Goal: Task Accomplishment & Management: Use online tool/utility

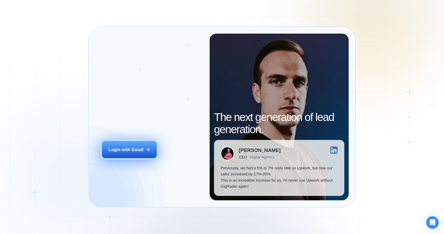
click at [139, 154] on button "Login with Email" at bounding box center [129, 149] width 55 height 17
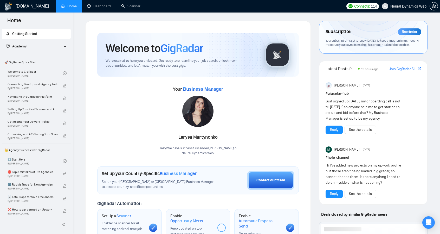
click at [313, 34] on div "Welcome to GigRadar We're excited to have you on board. Get ready to streamline…" at bounding box center [198, 209] width 234 height 376
click at [107, 8] on link "Dashboard" at bounding box center [99, 6] width 24 height 4
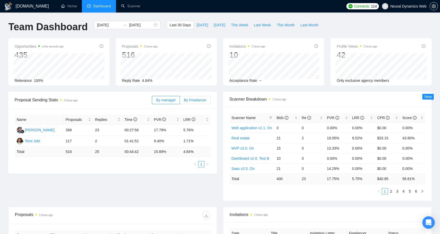
click at [197, 100] on span "By Freelancer" at bounding box center [195, 100] width 23 height 4
click at [180, 101] on input "By Freelancer" at bounding box center [180, 101] width 0 height 0
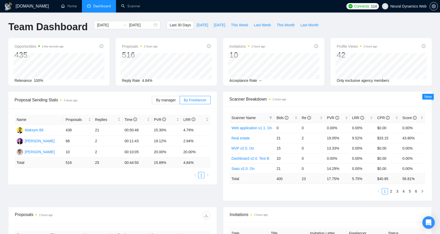
click at [112, 198] on div "Proposal Sending Stats 2 hours ago By manager By Freelancer Name Proposals Repl…" at bounding box center [220, 149] width 430 height 115
click at [173, 98] on span "By manager" at bounding box center [166, 100] width 20 height 4
click at [152, 101] on input "By manager" at bounding box center [152, 101] width 0 height 0
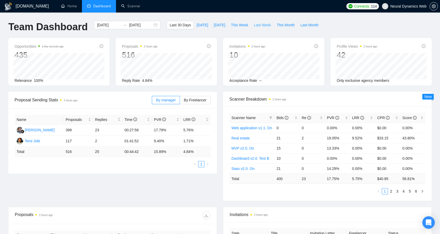
click at [254, 26] on span "Last Week" at bounding box center [262, 25] width 17 height 6
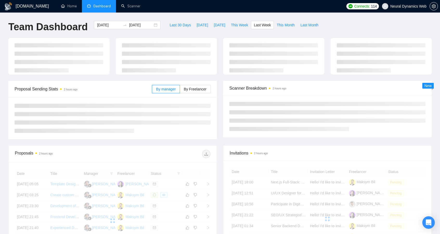
type input "2025-08-25"
type input "2025-08-31"
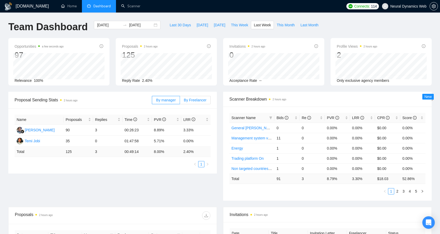
click at [196, 101] on span "By Freelancer" at bounding box center [195, 100] width 23 height 4
click at [180, 101] on input "By Freelancer" at bounding box center [180, 101] width 0 height 0
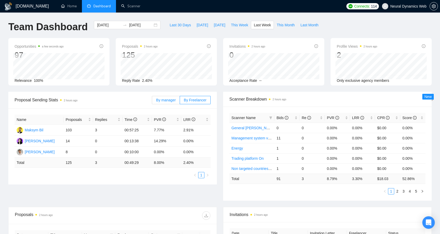
click at [170, 103] on label "By manager" at bounding box center [166, 100] width 28 height 8
click at [152, 101] on input "By manager" at bounding box center [152, 101] width 0 height 0
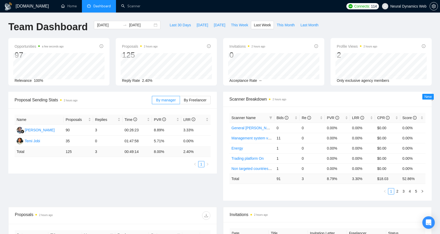
click at [73, 198] on div "Proposal Sending Stats 2 hours ago By manager By Freelancer Name Proposals Repl…" at bounding box center [220, 149] width 430 height 115
click at [121, 4] on link "Scanner" at bounding box center [130, 6] width 19 height 4
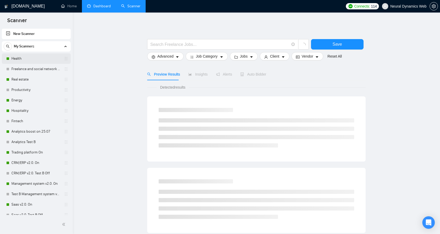
click at [38, 57] on link "Health" at bounding box center [35, 58] width 49 height 10
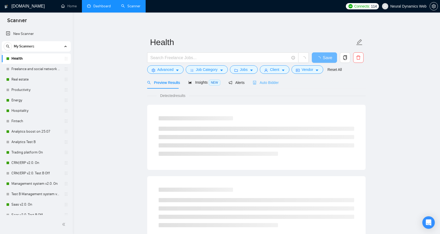
click at [263, 87] on div "Auto Bidder" at bounding box center [266, 82] width 26 height 12
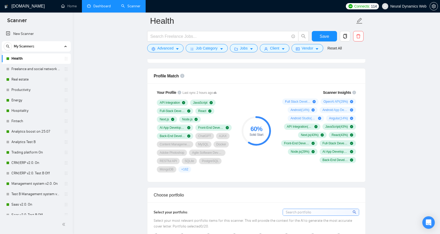
scroll to position [330, 0]
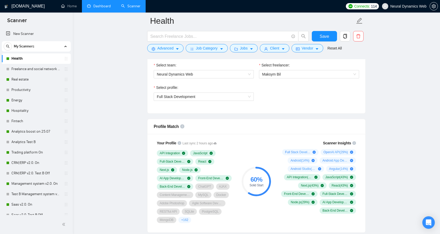
scroll to position [280, 0]
click at [237, 95] on span "Full Stack Development" at bounding box center [204, 96] width 94 height 8
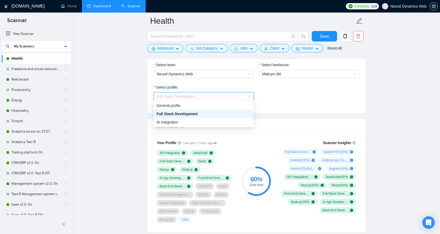
click at [237, 93] on span "Full Stack Development" at bounding box center [204, 96] width 94 height 8
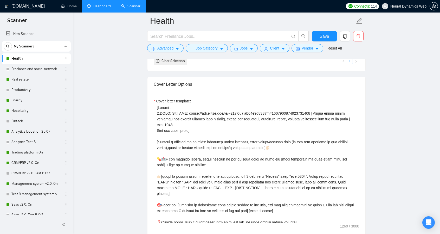
scroll to position [3, 0]
click at [396, 83] on main "Health Save Advanced Job Category Jobs Client Vendor Reset All Preview Results …" at bounding box center [256, 214] width 351 height 1468
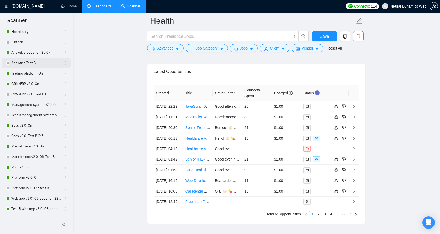
scroll to position [79, 0]
click at [32, 126] on link "Saas v2.0. On" at bounding box center [35, 125] width 49 height 10
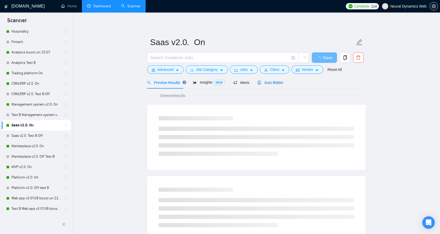
click at [259, 83] on icon "robot" at bounding box center [260, 83] width 4 height 4
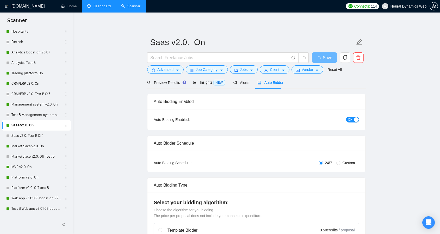
checkbox input "true"
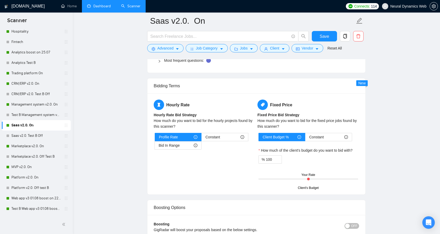
scroll to position [790, 0]
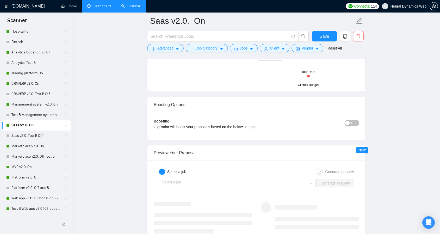
scroll to position [886, 0]
click at [306, 179] on input "search" at bounding box center [235, 183] width 147 height 8
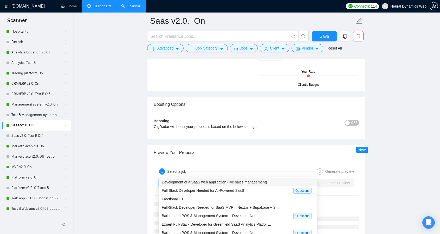
click at [281, 182] on div "Development of a SaaS web application (live sales management)" at bounding box center [238, 182] width 152 height 6
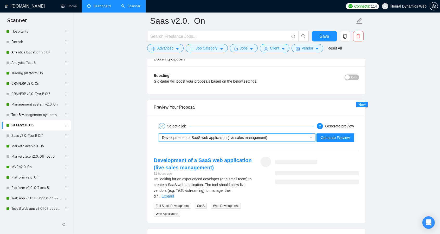
scroll to position [936, 0]
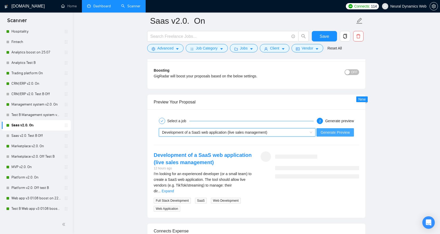
click at [333, 129] on span "Generate Preview" at bounding box center [335, 132] width 29 height 6
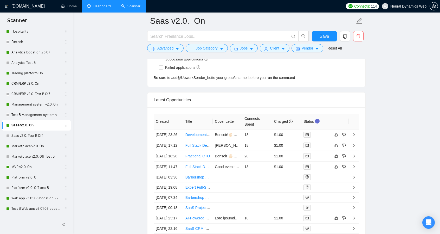
scroll to position [1334, 0]
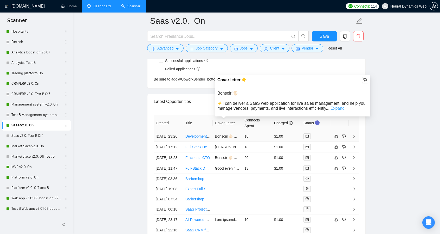
click at [340, 110] on link "Expand" at bounding box center [338, 108] width 14 height 4
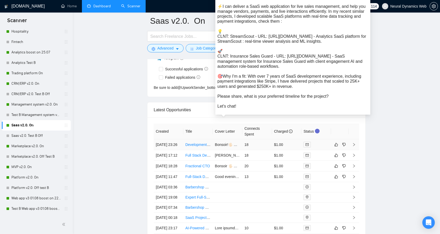
scroll to position [1325, 0]
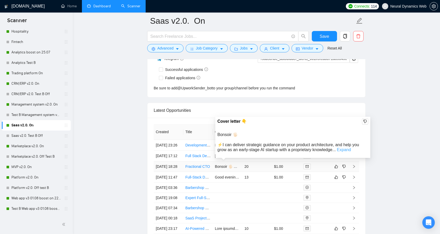
click at [339, 148] on link "Expand" at bounding box center [344, 149] width 14 height 4
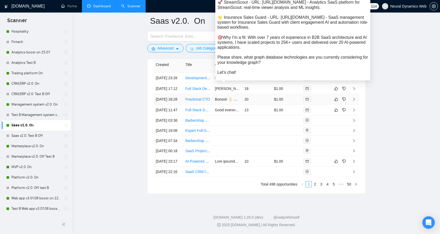
scroll to position [1428, 0]
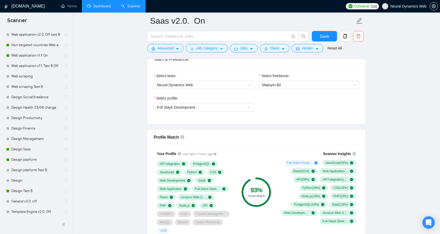
scroll to position [378, 0]
drag, startPoint x: 33, startPoint y: 190, endPoint x: 67, endPoint y: 175, distance: 37.0
click at [33, 190] on link "Design Test B" at bounding box center [35, 191] width 49 height 10
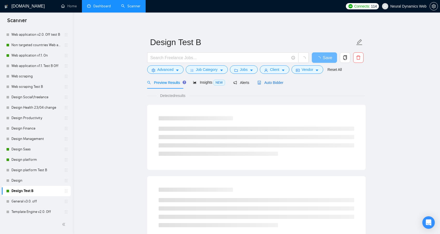
click at [263, 84] on span "Auto Bidder" at bounding box center [271, 82] width 26 height 4
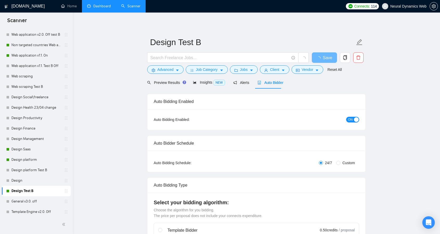
checkbox input "true"
click at [352, 122] on span "ON" at bounding box center [350, 120] width 5 height 6
click at [50, 162] on link "Design platform" at bounding box center [35, 159] width 49 height 10
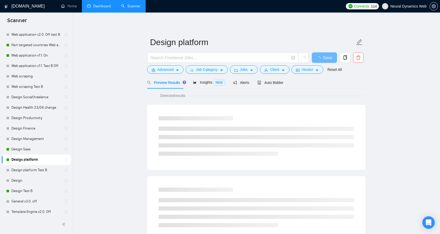
click at [30, 193] on link "Design Test B" at bounding box center [35, 191] width 49 height 10
click at [263, 82] on span "Auto Bidder" at bounding box center [271, 82] width 26 height 4
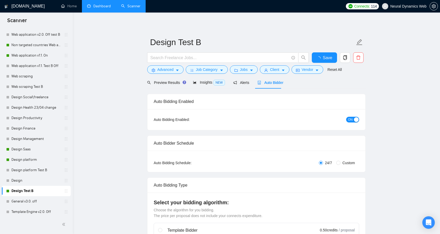
click at [352, 116] on div "ON" at bounding box center [325, 119] width 68 height 6
click at [352, 120] on span "ON" at bounding box center [350, 120] width 5 height 6
click at [322, 62] on button "Save" at bounding box center [324, 57] width 25 height 10
checkbox input "true"
click at [28, 155] on link "Design platform" at bounding box center [35, 159] width 49 height 10
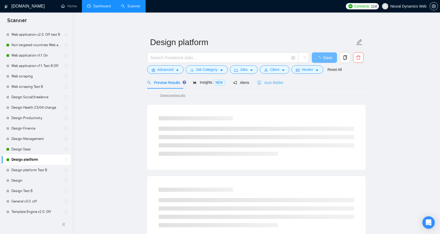
click at [268, 77] on div "Auto Bidder" at bounding box center [271, 82] width 26 height 12
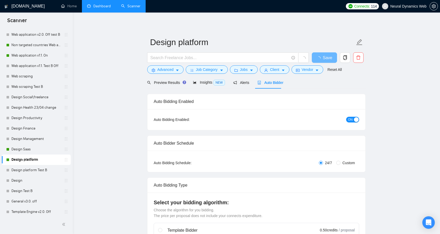
click at [345, 120] on div "ON" at bounding box center [325, 119] width 68 height 6
click at [349, 118] on span "ON" at bounding box center [350, 120] width 5 height 6
click at [317, 60] on button "Save" at bounding box center [324, 57] width 25 height 10
click at [20, 153] on link "Design Saas" at bounding box center [35, 149] width 49 height 10
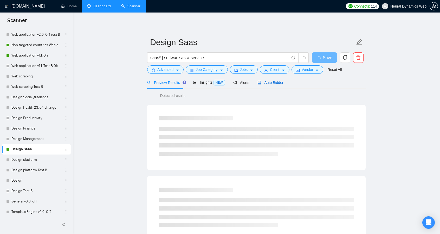
click at [268, 85] on span "Auto Bidder" at bounding box center [271, 82] width 26 height 4
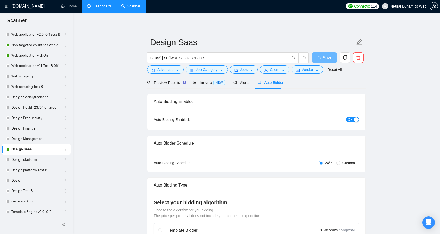
click at [349, 119] on span "ON" at bounding box center [350, 120] width 5 height 6
click at [334, 56] on button "Save" at bounding box center [324, 57] width 25 height 10
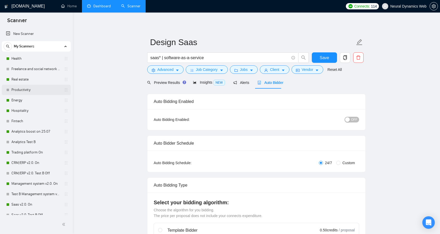
click at [53, 90] on link "Productivity" at bounding box center [35, 90] width 49 height 10
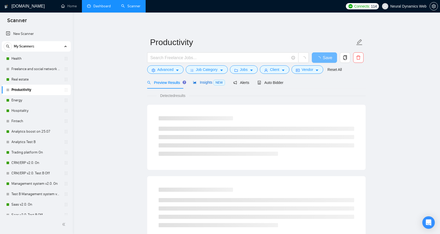
click at [193, 80] on icon "area-chart" at bounding box center [195, 82] width 4 height 4
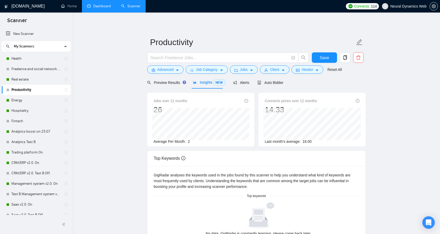
click at [408, 94] on main "Productivity Save Advanced Job Category Jobs Client Vendor Reset All Preview Re…" at bounding box center [256, 184] width 351 height 326
click at [44, 77] on link "Real estate" at bounding box center [35, 79] width 49 height 10
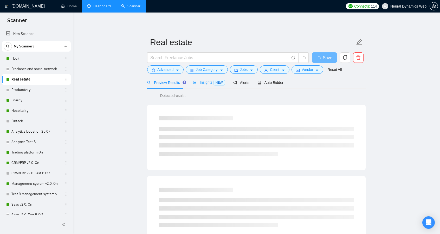
click at [198, 79] on div "Insights NEW" at bounding box center [209, 82] width 32 height 12
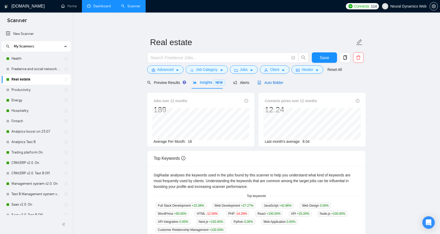
click at [271, 85] on div "Auto Bidder" at bounding box center [271, 83] width 26 height 6
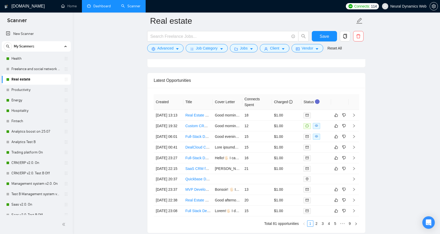
scroll to position [1256, 0]
click at [207, 114] on link "Real Estate Resource Website Template Development (Next.js + React)" at bounding box center [244, 115] width 116 height 4
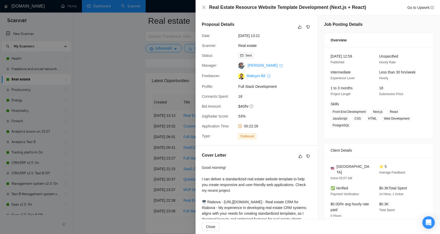
click at [132, 137] on div at bounding box center [220, 117] width 440 height 234
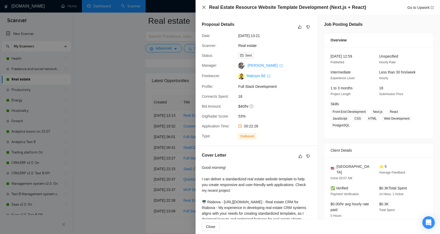
click at [206, 8] on icon "close" at bounding box center [204, 7] width 4 height 4
